Goal: Entertainment & Leisure: Browse casually

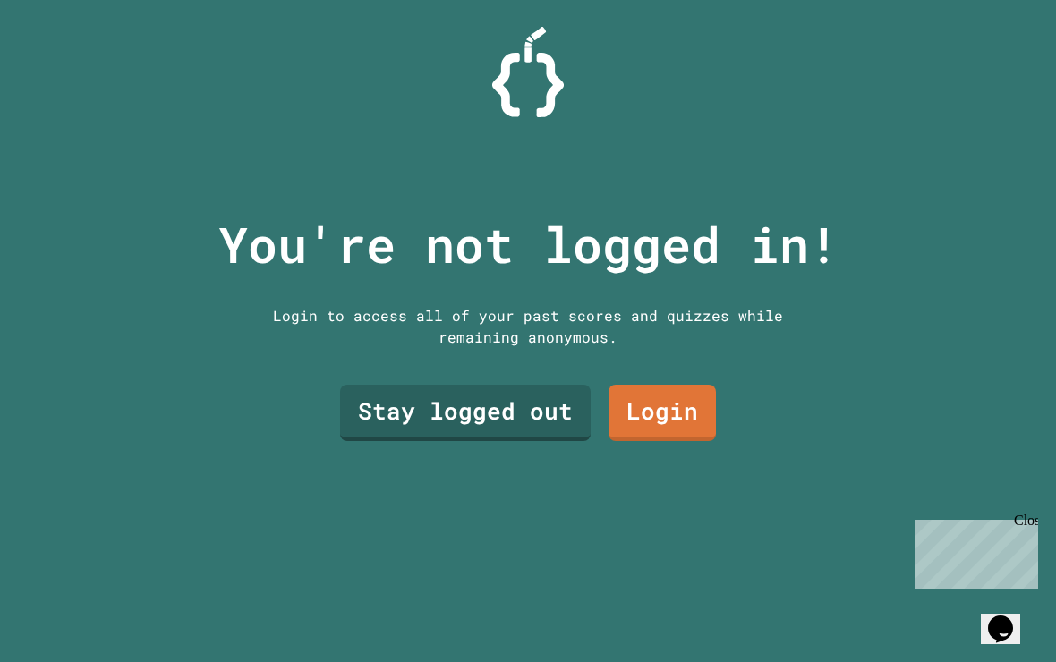
click at [541, 430] on link "Stay logged out" at bounding box center [465, 413] width 251 height 56
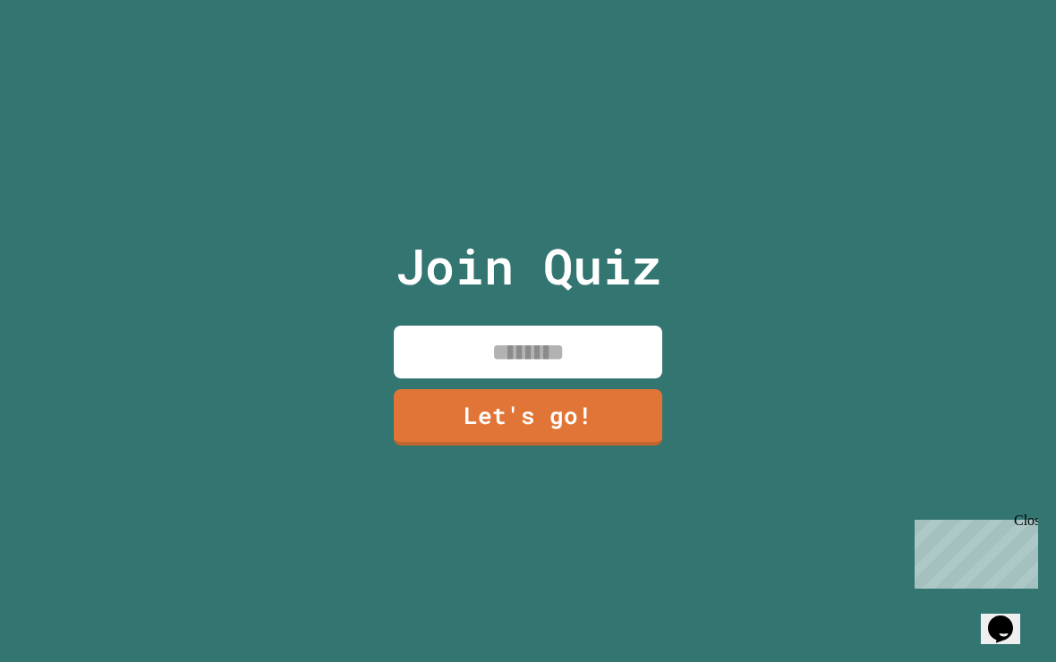
click at [589, 374] on input at bounding box center [528, 352] width 268 height 53
type input "*****"
click at [548, 433] on link "Let's go!" at bounding box center [528, 417] width 268 height 56
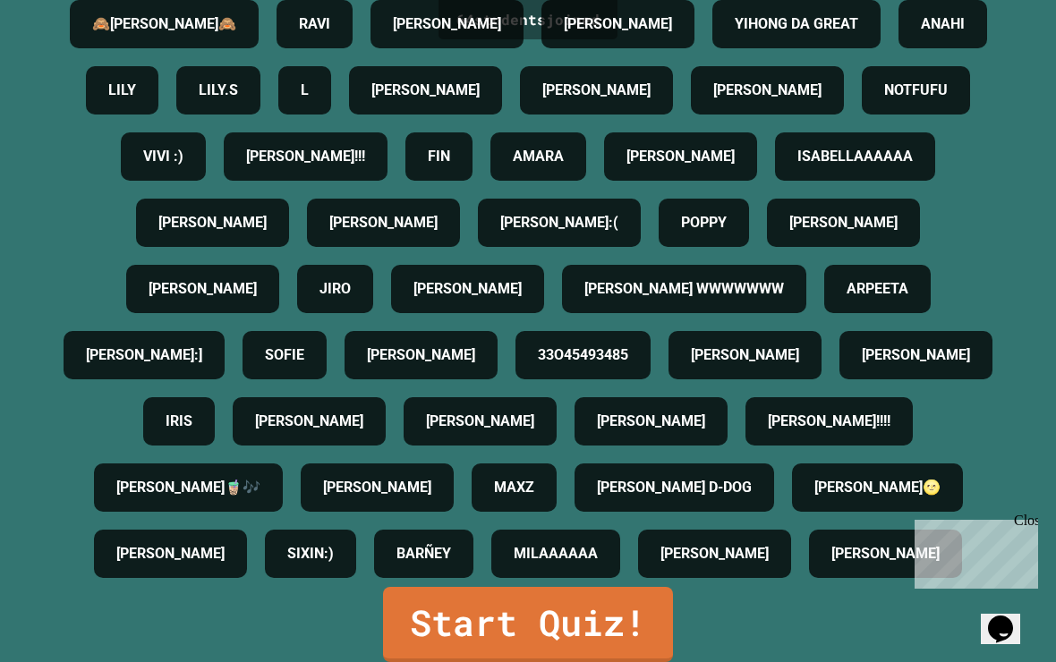
click at [603, 626] on link "Start Quiz!" at bounding box center [528, 624] width 290 height 75
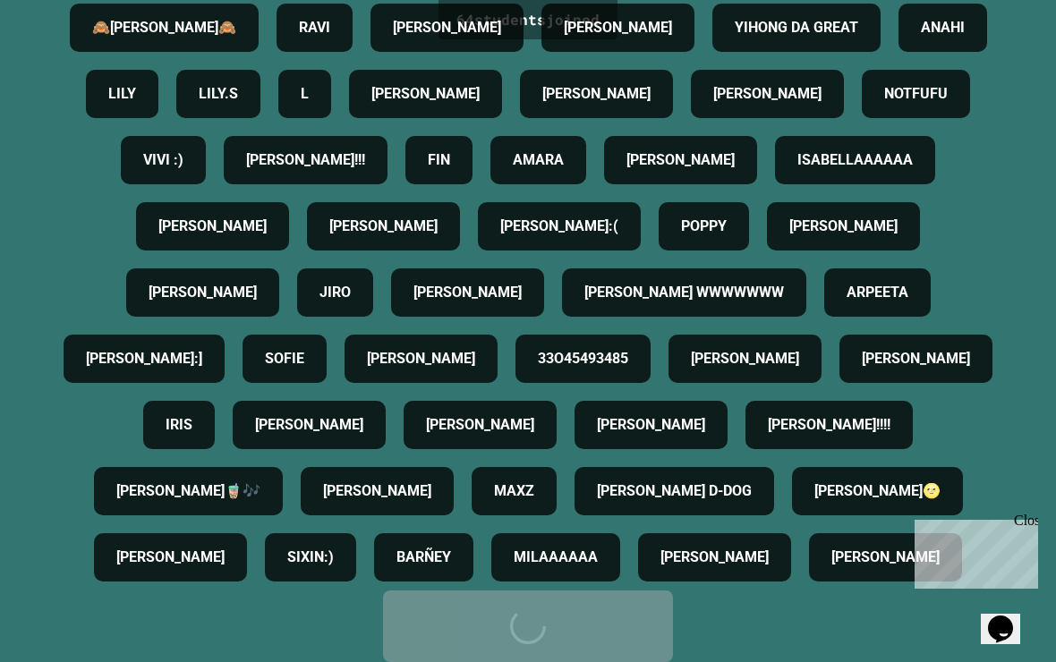
click at [602, 626] on link "Start Quiz!" at bounding box center [528, 627] width 290 height 72
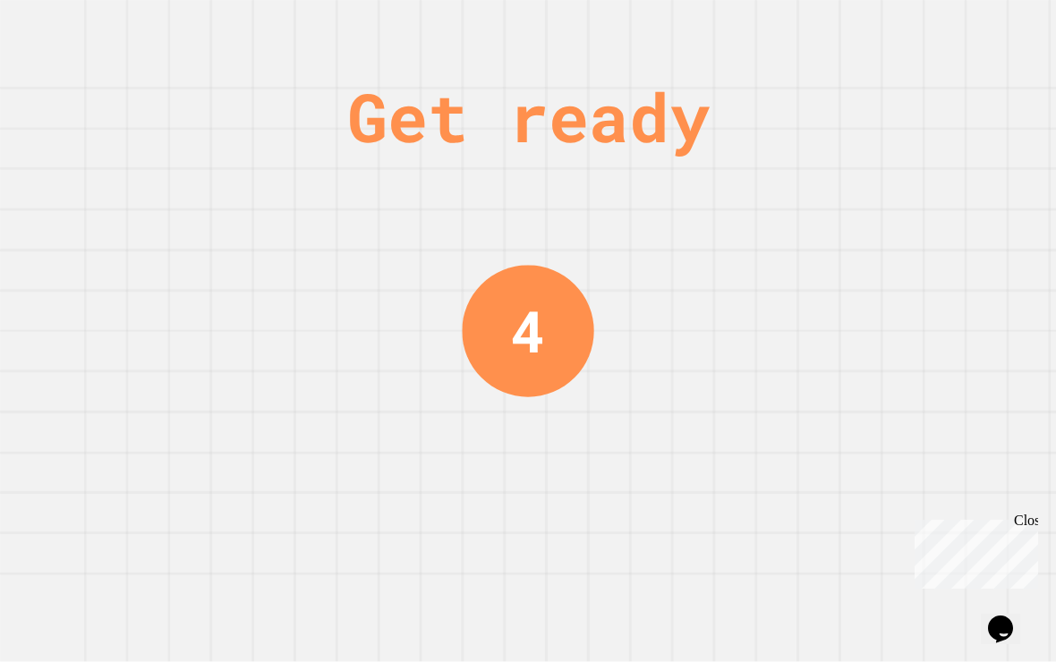
scroll to position [0, 0]
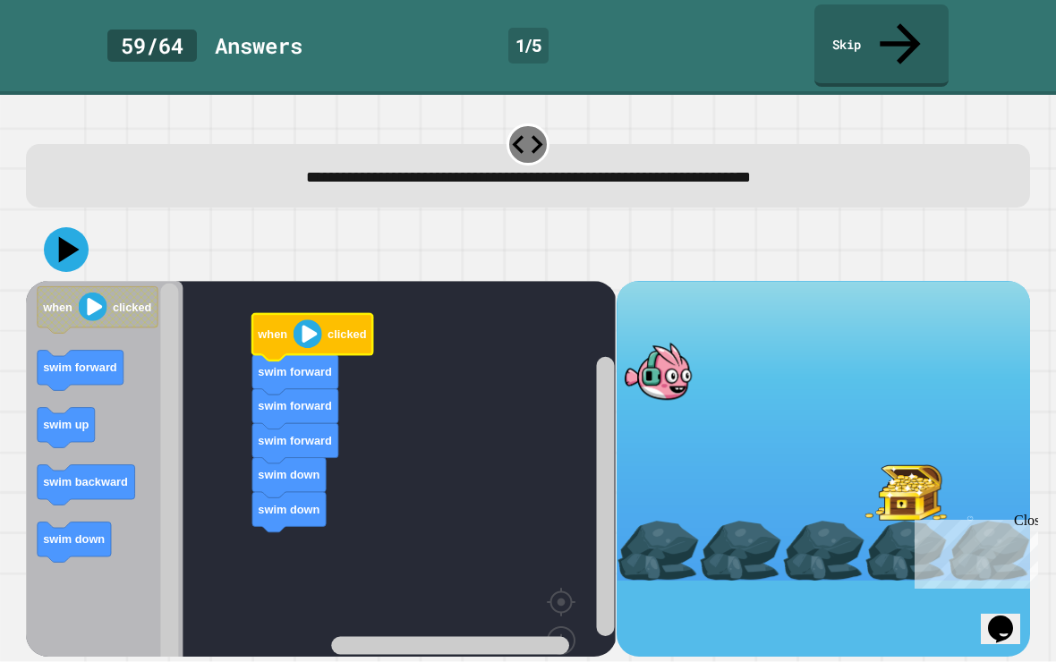
click at [310, 320] on image "Blockly Workspace" at bounding box center [308, 334] width 29 height 29
click at [77, 227] on icon at bounding box center [66, 249] width 45 height 45
click at [319, 320] on image "Blockly Workspace" at bounding box center [308, 334] width 29 height 29
click at [302, 320] on image "Blockly Workspace" at bounding box center [308, 334] width 29 height 29
click at [92, 293] on image "Blockly Workspace" at bounding box center [93, 307] width 29 height 29
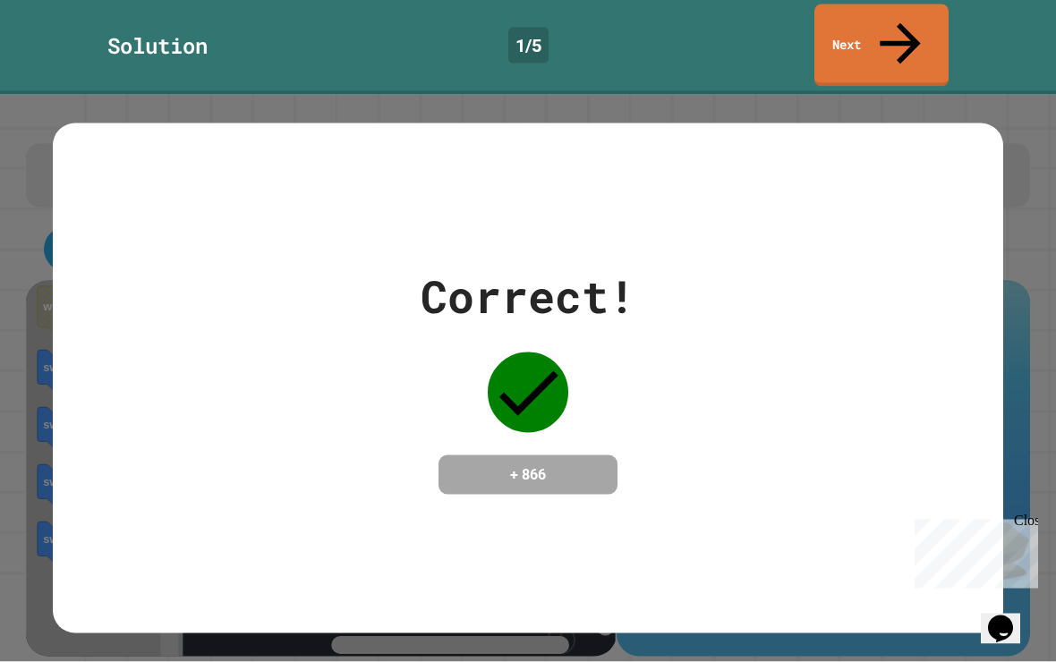
click at [919, 34] on link "Next" at bounding box center [881, 45] width 134 height 82
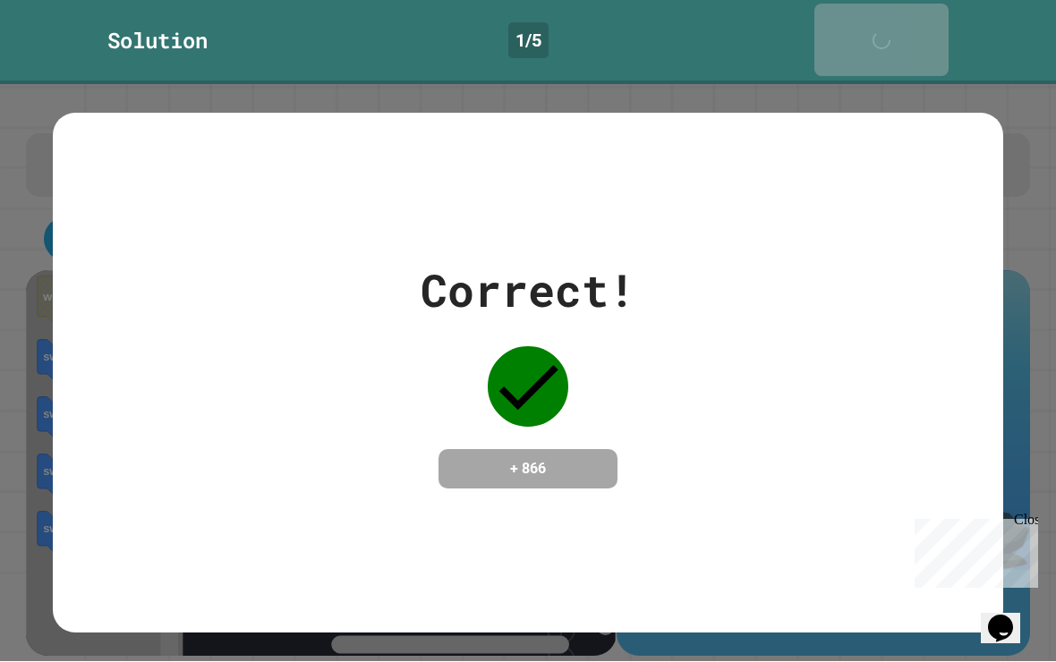
click at [917, 9] on link "Next" at bounding box center [881, 40] width 134 height 72
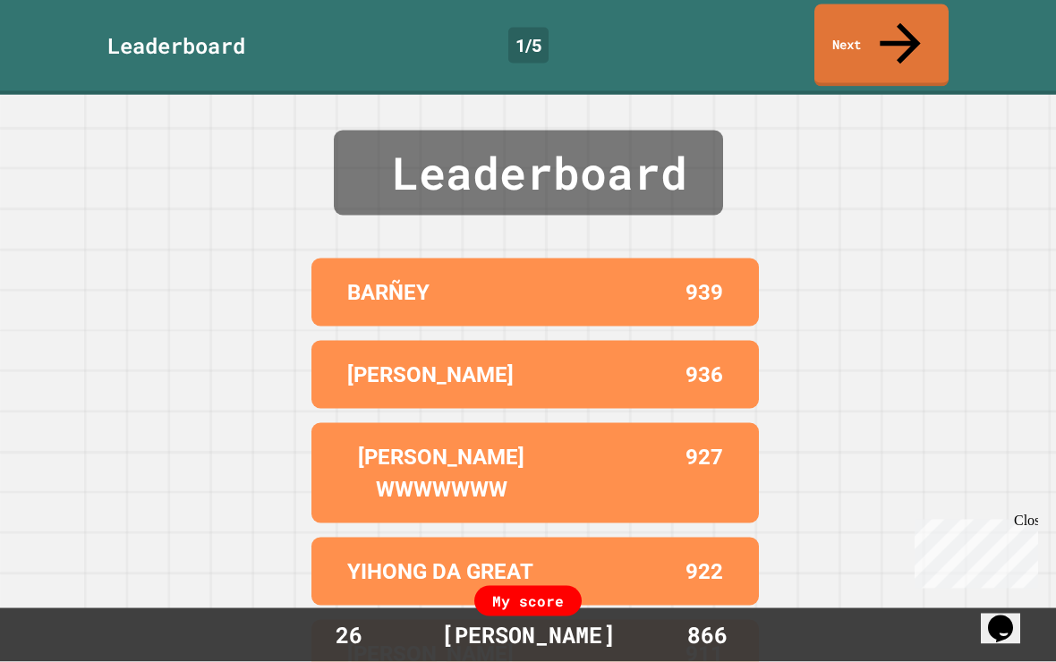
click at [900, 25] on icon at bounding box center [900, 43] width 61 height 61
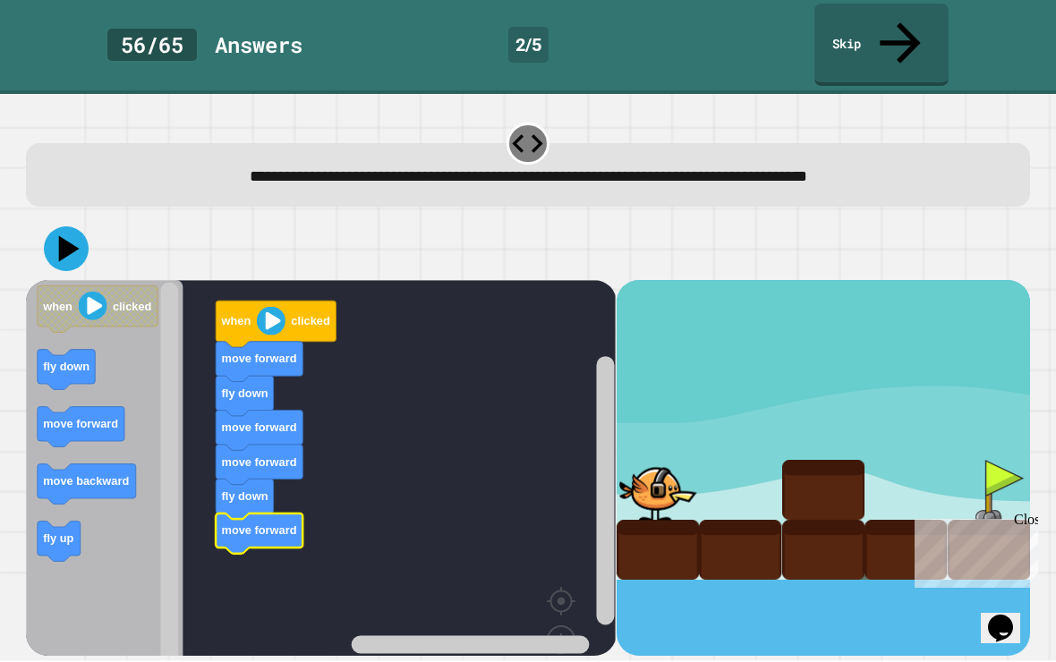
click at [54, 227] on icon at bounding box center [66, 249] width 45 height 45
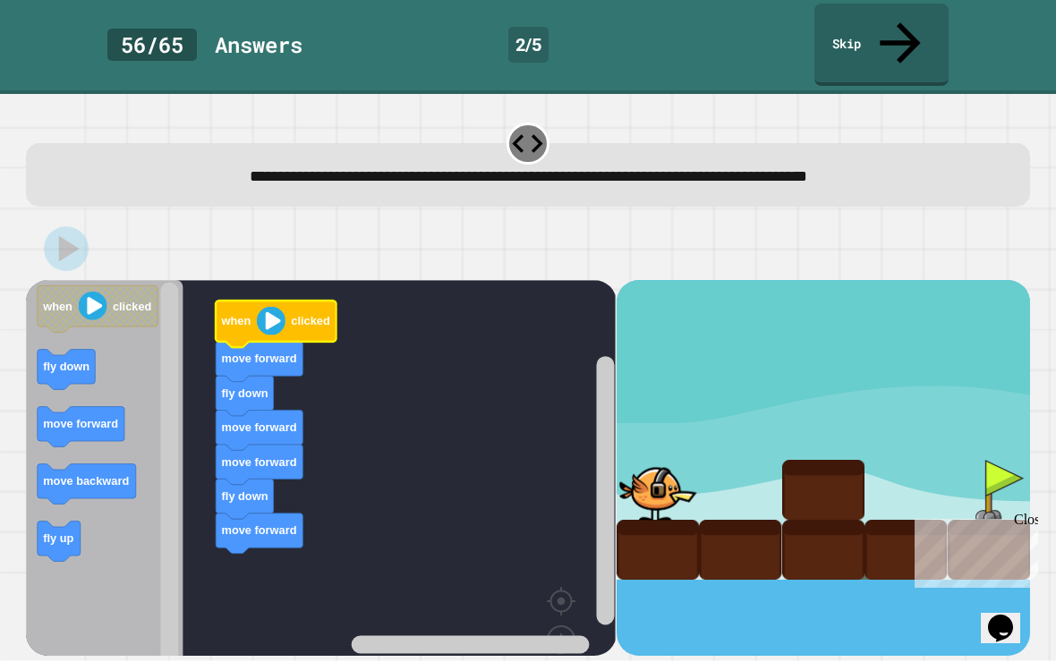
click at [263, 307] on image "Blockly Workspace" at bounding box center [271, 321] width 29 height 29
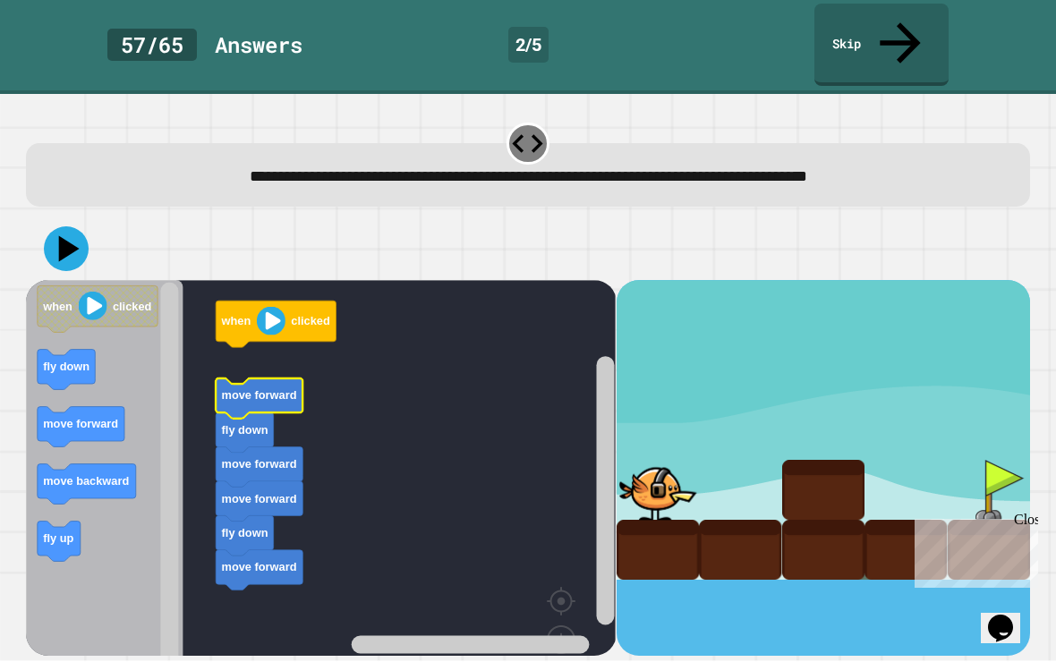
click at [246, 330] on rect "Blockly Workspace" at bounding box center [321, 503] width 590 height 445
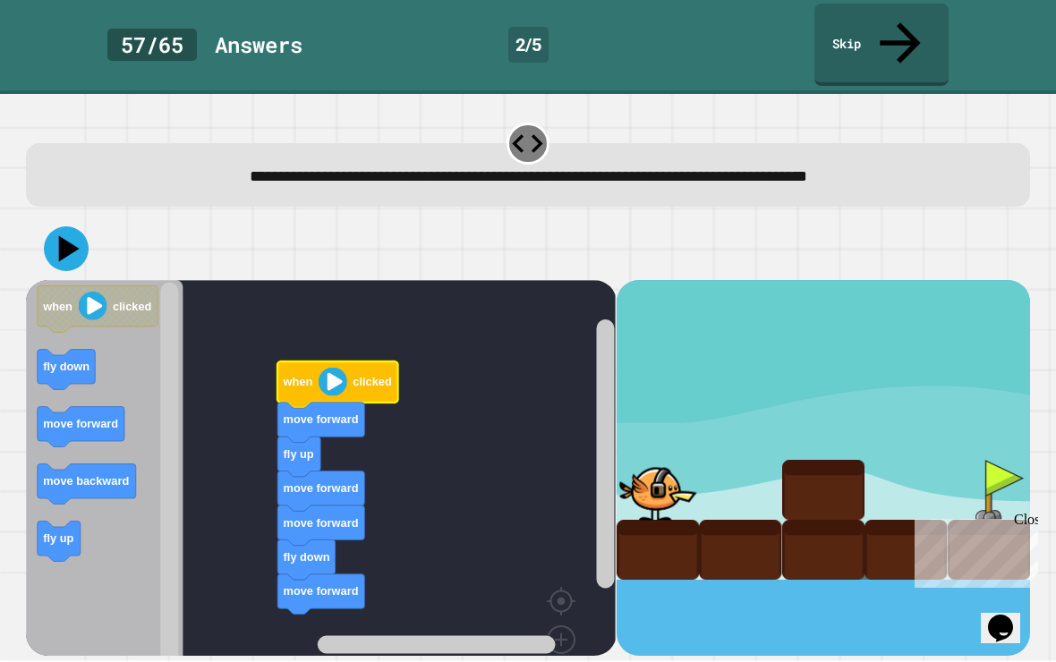
click at [311, 376] on text "when" at bounding box center [298, 382] width 30 height 13
click at [36, 218] on div at bounding box center [527, 249] width 1003 height 63
click at [301, 362] on icon "Blockly Workspace" at bounding box center [338, 385] width 120 height 47
click at [124, 286] on icon "Blockly Workspace" at bounding box center [98, 309] width 120 height 47
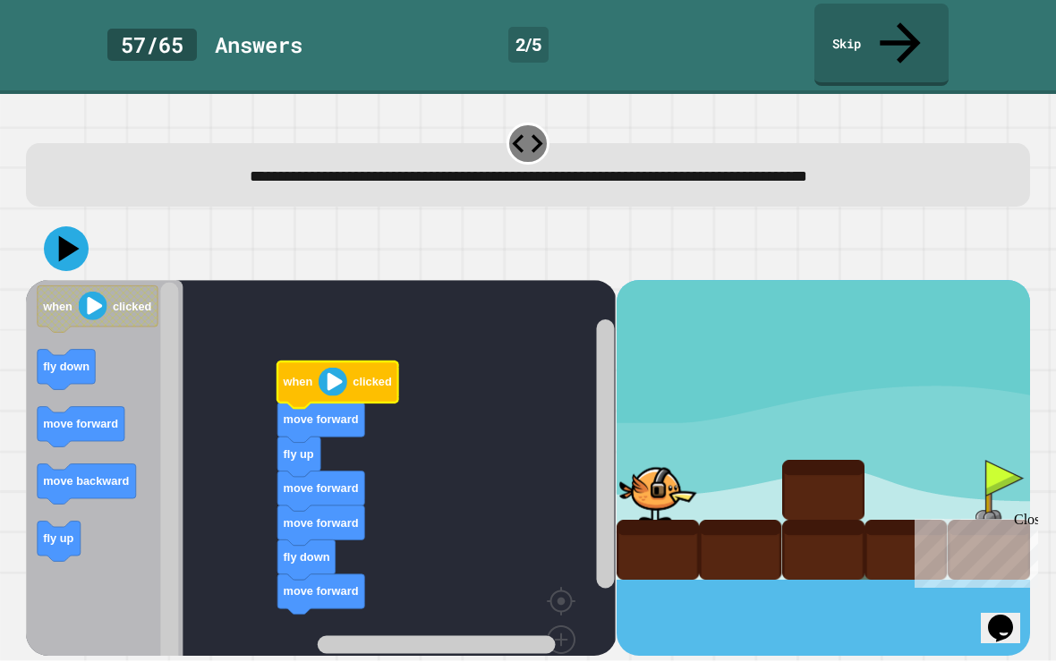
click at [80, 293] on image "Blockly Workspace" at bounding box center [93, 307] width 29 height 29
click at [66, 227] on icon at bounding box center [66, 249] width 45 height 45
click at [334, 368] on image "Blockly Workspace" at bounding box center [333, 382] width 29 height 29
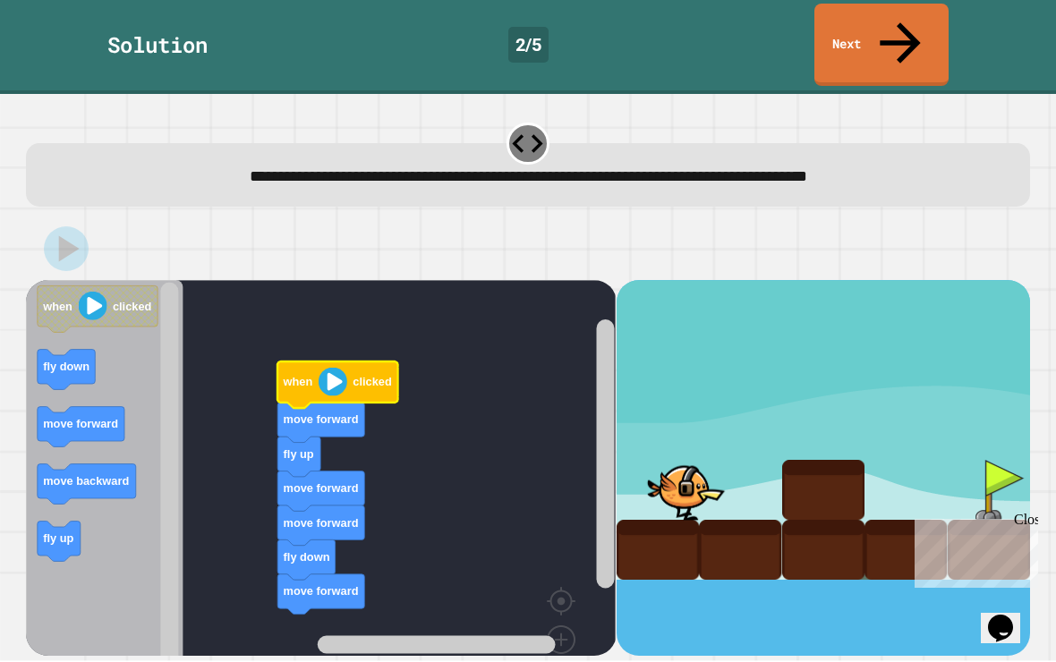
click at [346, 368] on image "Blockly Workspace" at bounding box center [333, 382] width 29 height 29
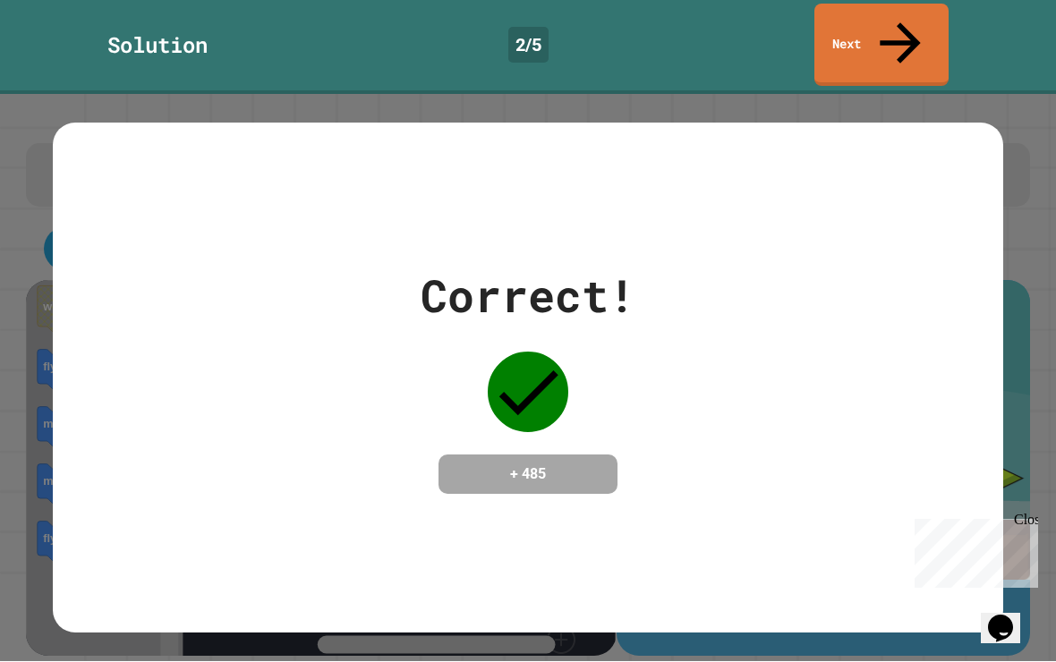
click at [672, 330] on div "Correct! + 485" at bounding box center [528, 379] width 950 height 232
click at [1031, 520] on div "Close" at bounding box center [1025, 523] width 22 height 22
click at [921, 32] on link "Next" at bounding box center [881, 45] width 134 height 82
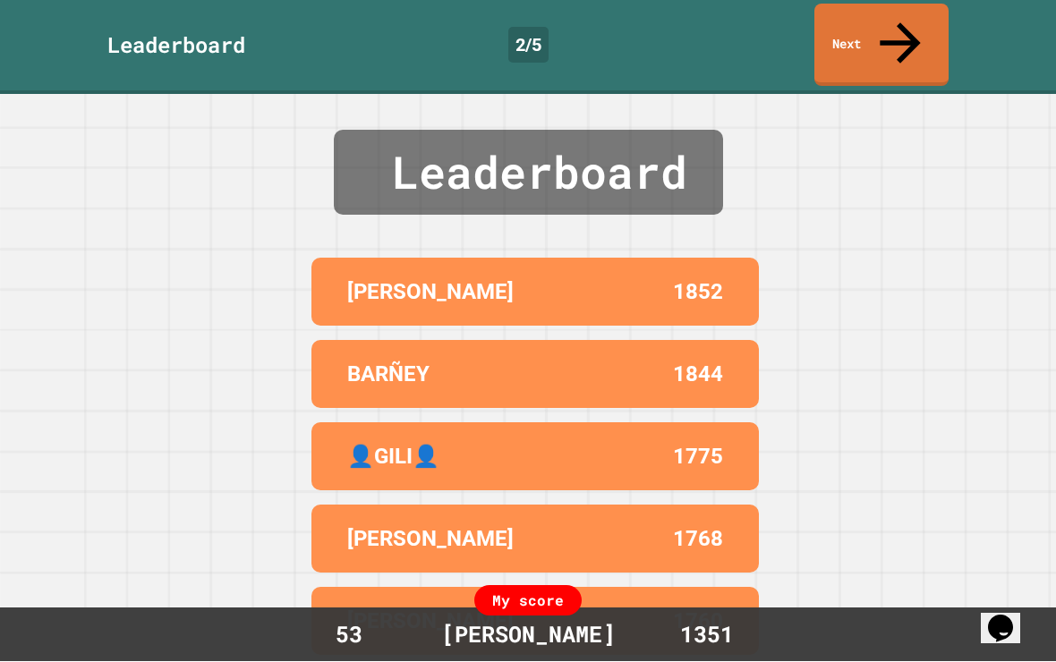
click at [909, 336] on div "Leaderboard [PERSON_NAME] 1852 [PERSON_NAME] 1844 👤[PERSON_NAME]👤 1775 [PERSON_…" at bounding box center [528, 378] width 1056 height 567
click at [895, 25] on icon at bounding box center [900, 43] width 61 height 61
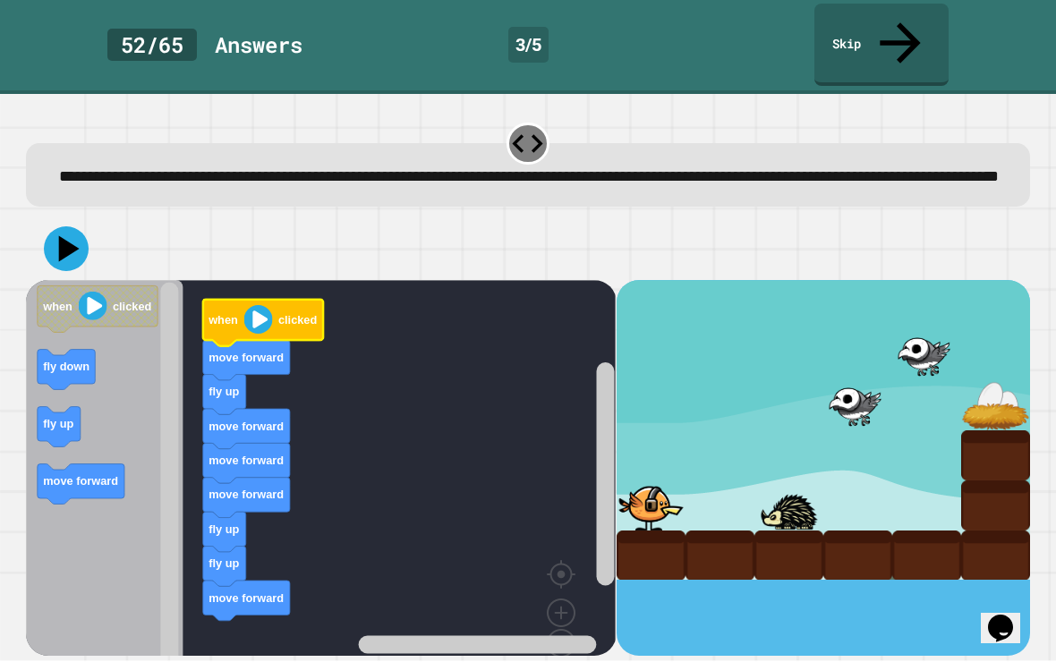
click at [234, 314] on text "when" at bounding box center [224, 320] width 30 height 13
click at [89, 297] on image "Blockly Workspace" at bounding box center [93, 307] width 29 height 29
click at [75, 238] on icon at bounding box center [69, 249] width 21 height 26
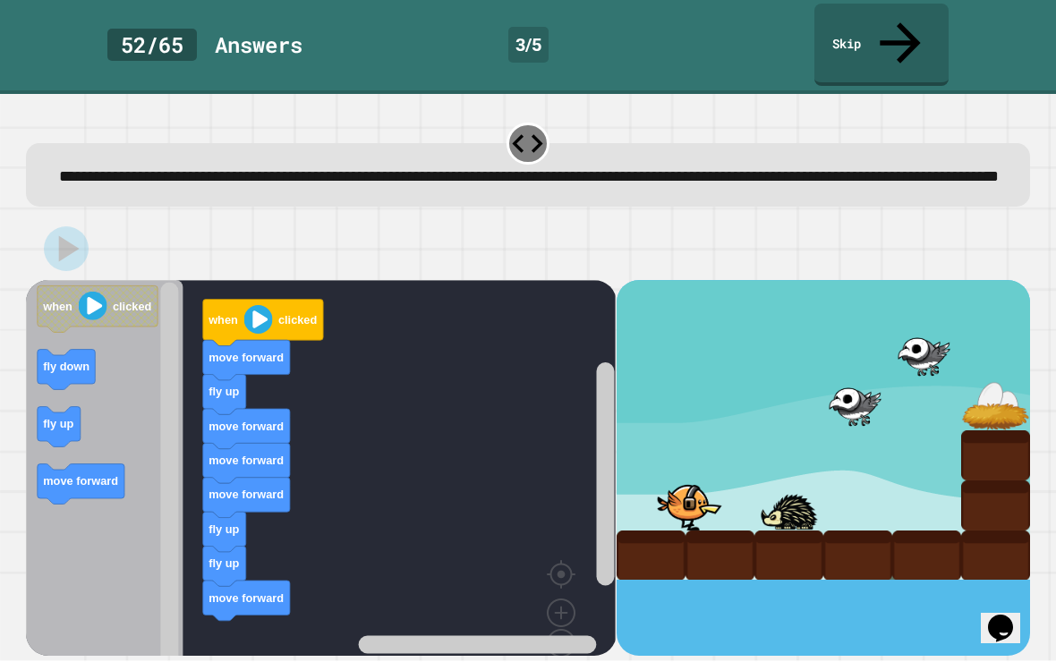
click at [109, 288] on icon "Blockly Workspace" at bounding box center [98, 309] width 120 height 47
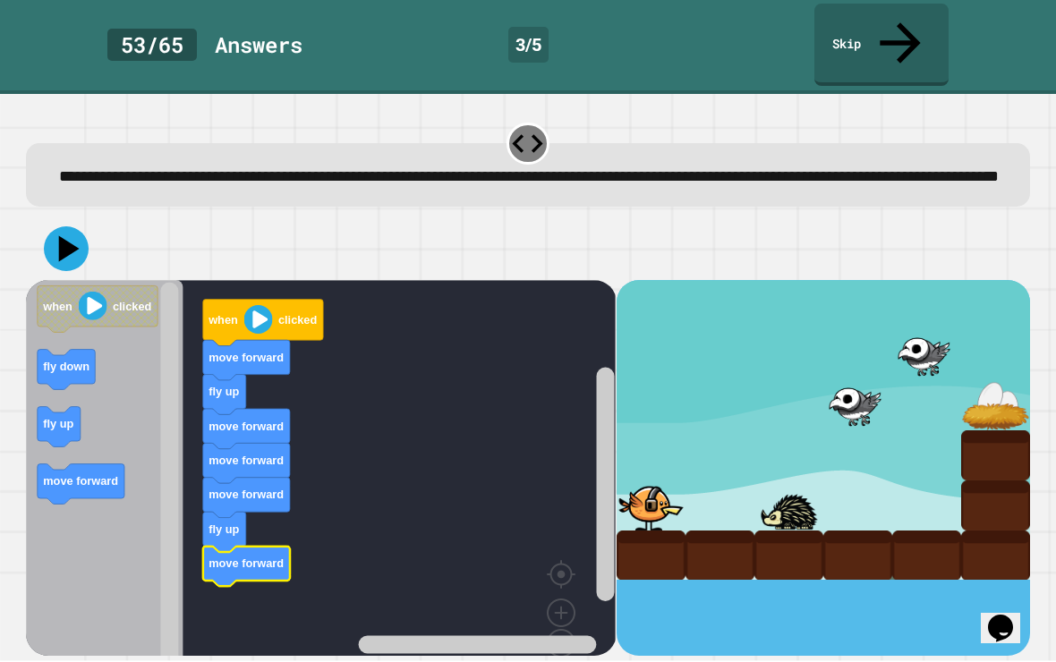
click at [249, 320] on image "Blockly Workspace" at bounding box center [258, 320] width 29 height 29
click at [60, 258] on button at bounding box center [66, 249] width 45 height 45
click at [75, 291] on icon "Blockly Workspace" at bounding box center [98, 309] width 120 height 47
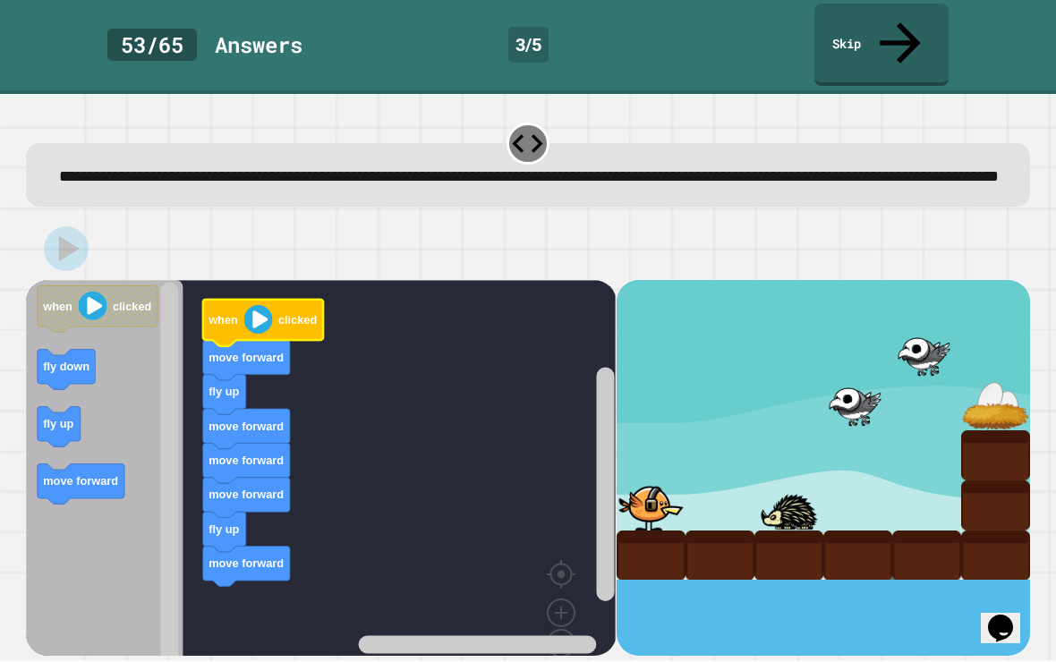
click at [235, 314] on text "when" at bounding box center [224, 320] width 30 height 13
click at [234, 314] on text "when" at bounding box center [224, 320] width 30 height 13
click at [239, 300] on icon "Blockly Workspace" at bounding box center [263, 323] width 120 height 47
click at [81, 301] on image "Blockly Workspace" at bounding box center [93, 307] width 29 height 29
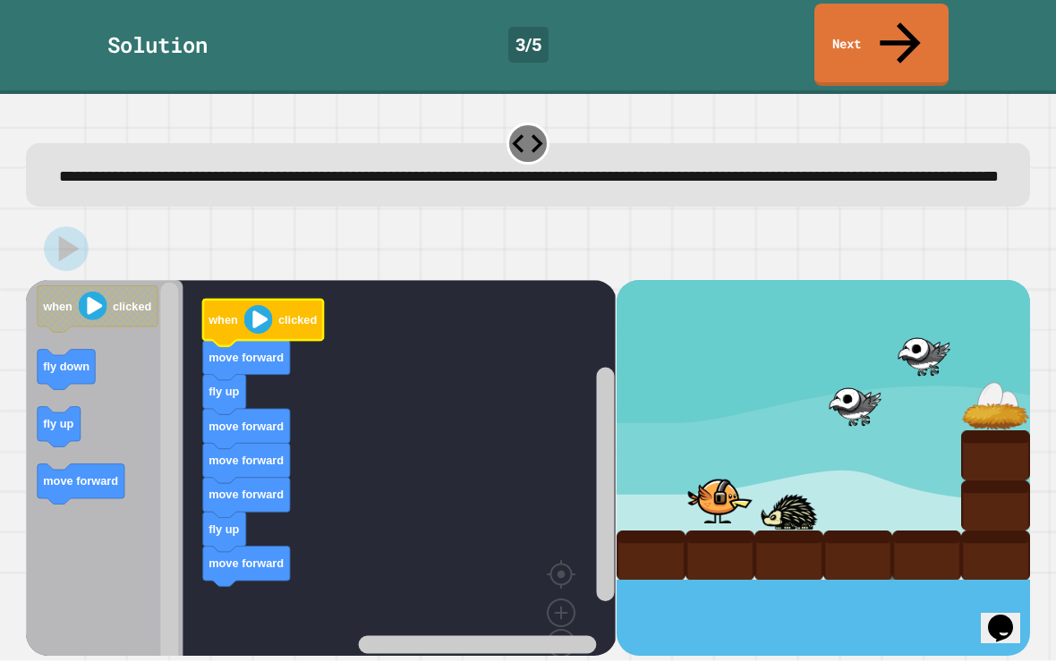
click at [268, 310] on image "Blockly Workspace" at bounding box center [258, 320] width 29 height 29
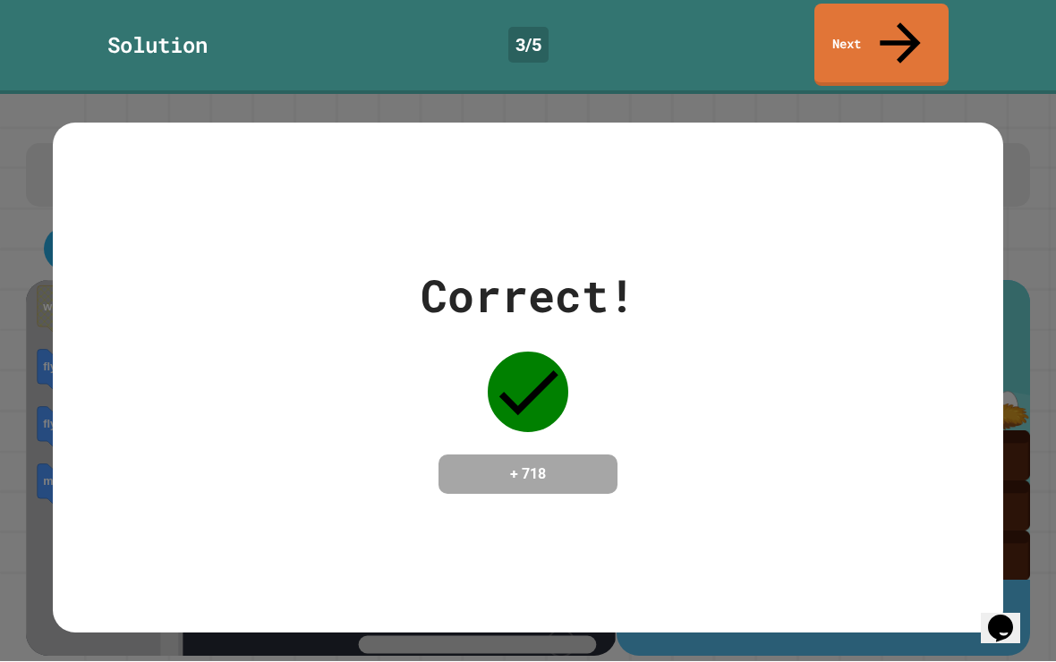
click at [880, 25] on link "Next" at bounding box center [881, 45] width 134 height 82
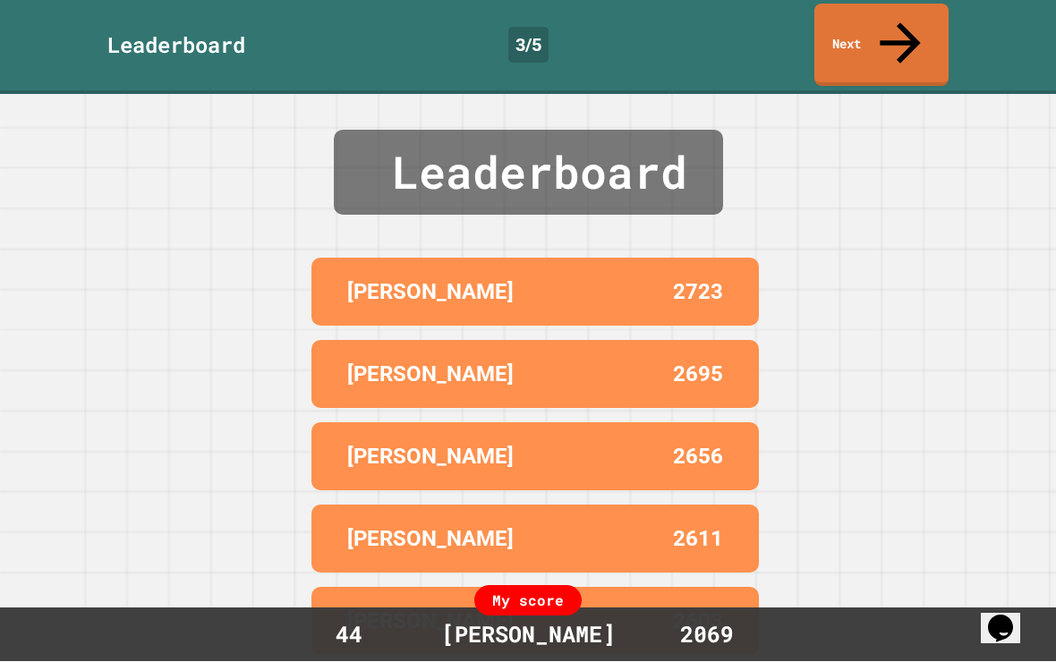
click at [870, 24] on link "Next" at bounding box center [881, 45] width 134 height 82
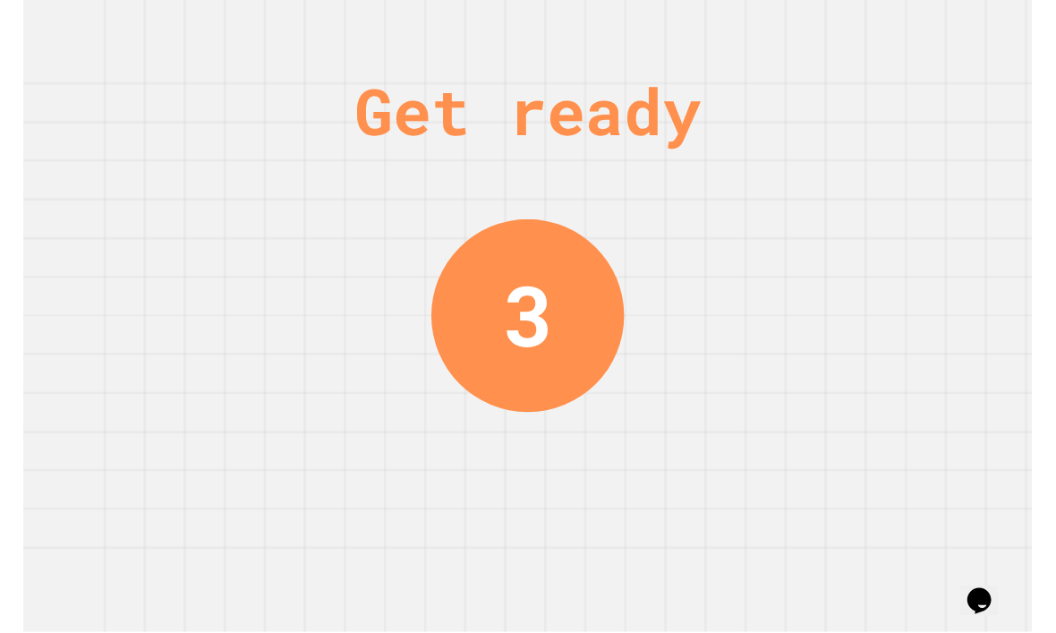
scroll to position [60, 0]
